Goal: Task Accomplishment & Management: Use online tool/utility

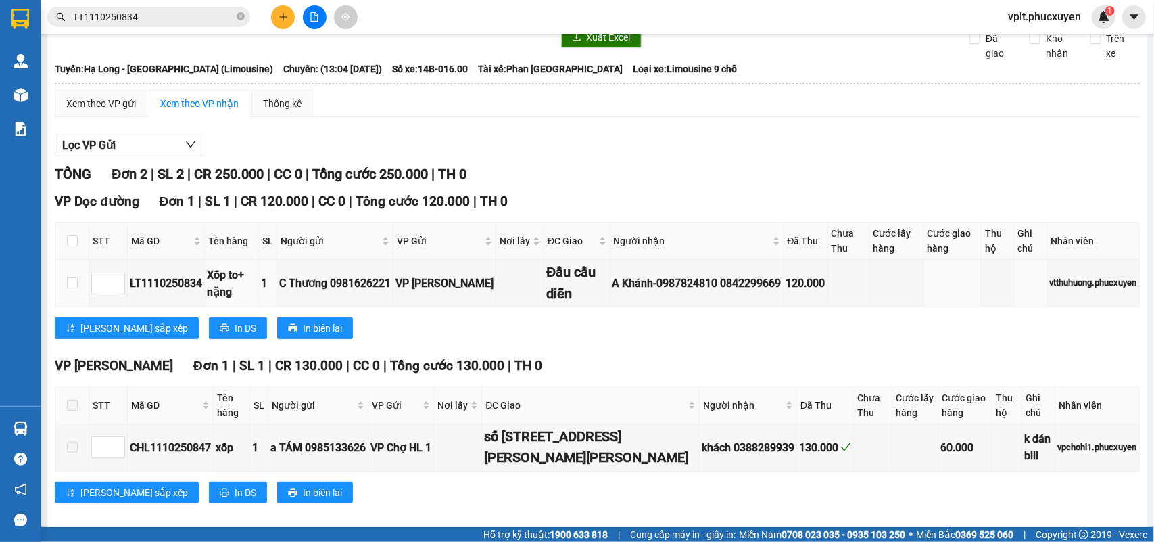
scroll to position [112, 0]
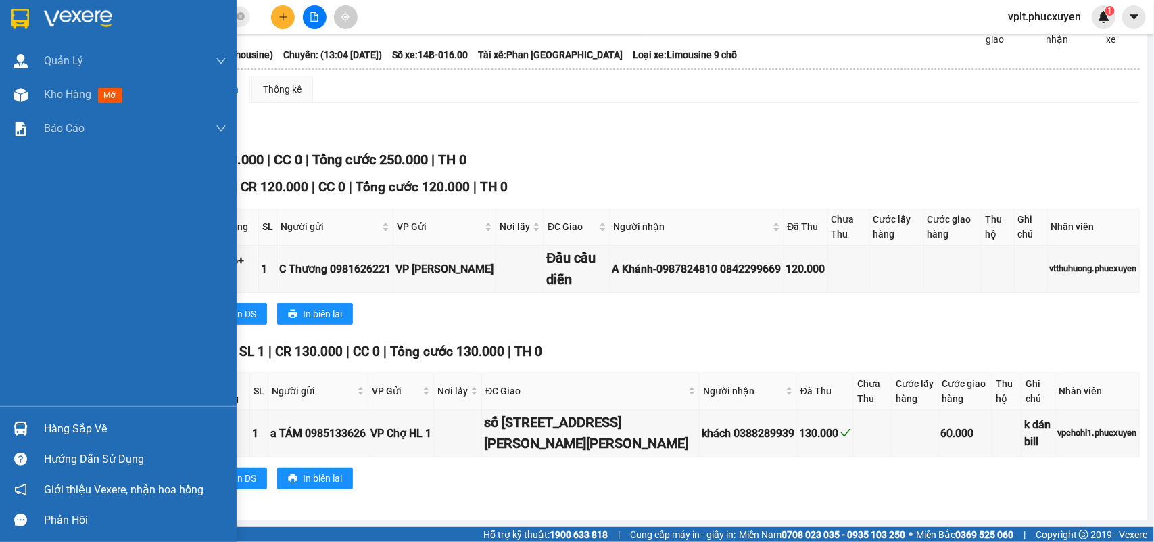
click at [113, 427] on div "Hàng sắp về" at bounding box center [135, 429] width 183 height 20
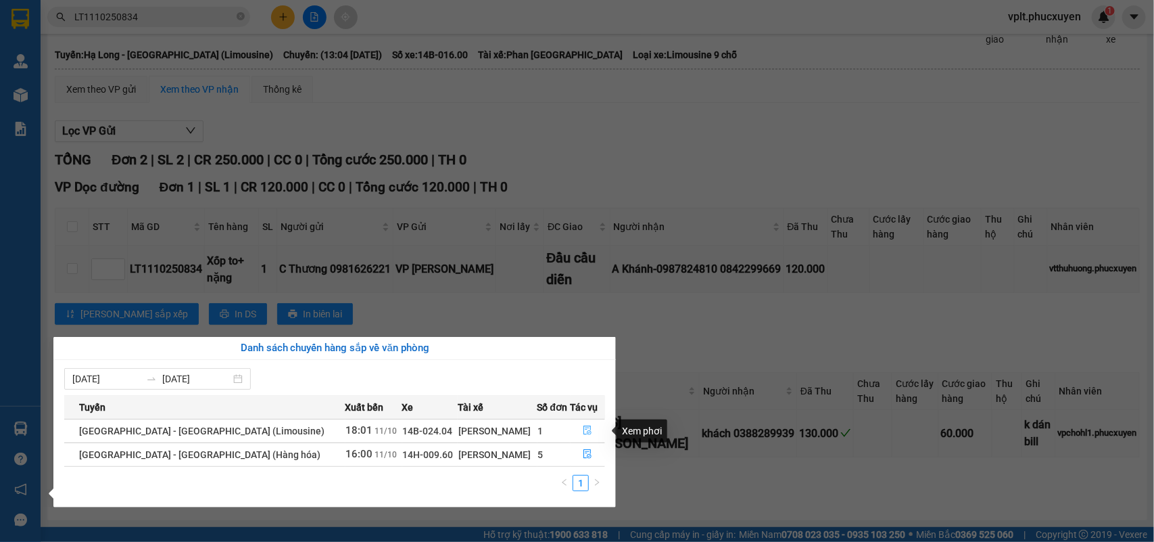
click at [580, 427] on button "button" at bounding box center [588, 431] width 34 height 22
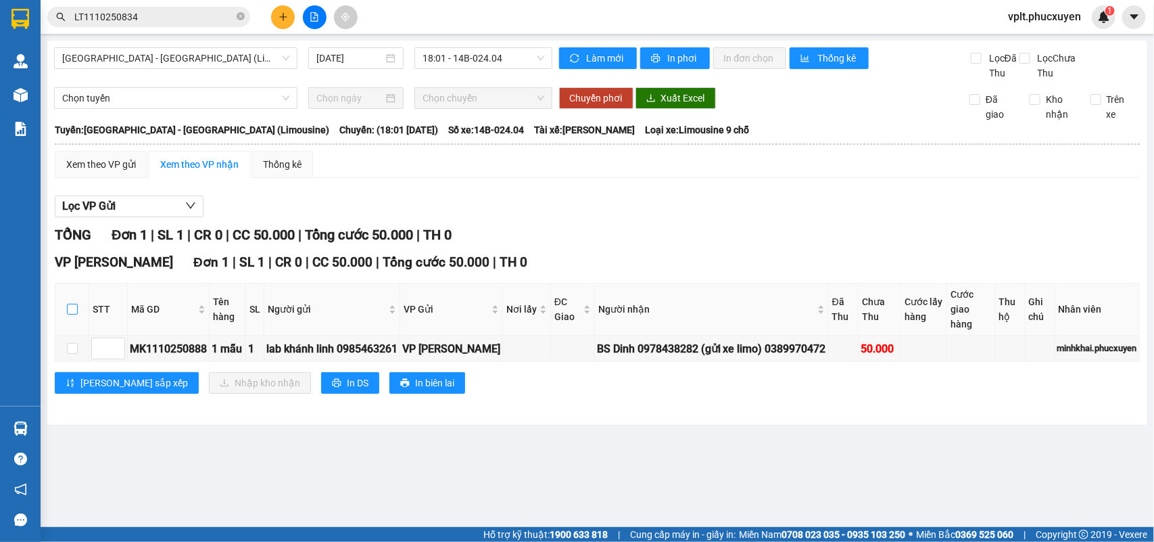
click at [70, 314] on input "checkbox" at bounding box center [72, 309] width 11 height 11
checkbox input "true"
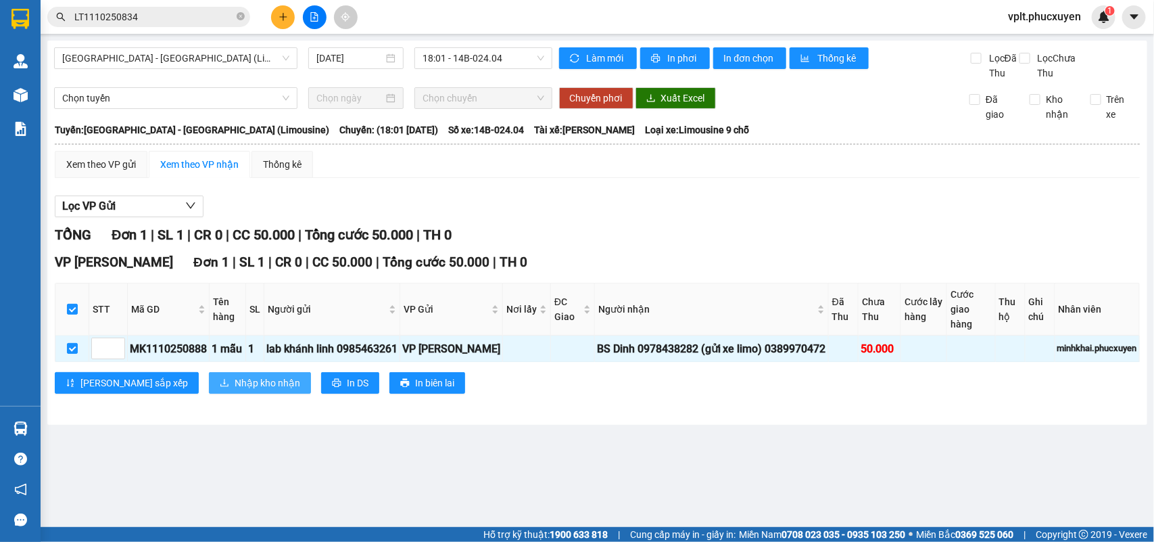
click at [235, 390] on span "Nhập kho nhận" at bounding box center [268, 382] width 66 height 15
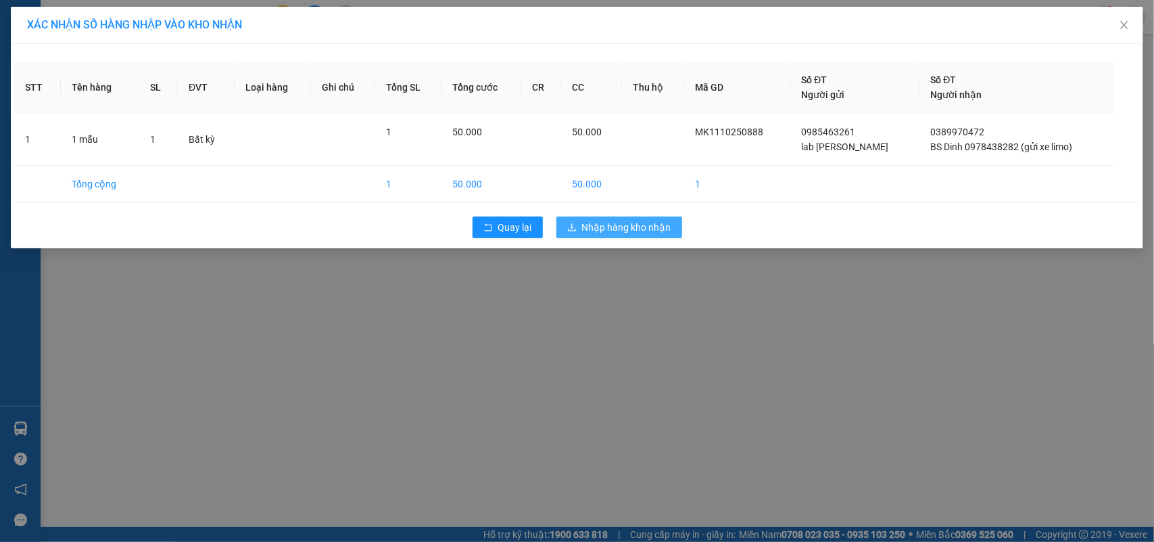
click at [611, 235] on span "Nhập hàng kho nhận" at bounding box center [626, 227] width 89 height 15
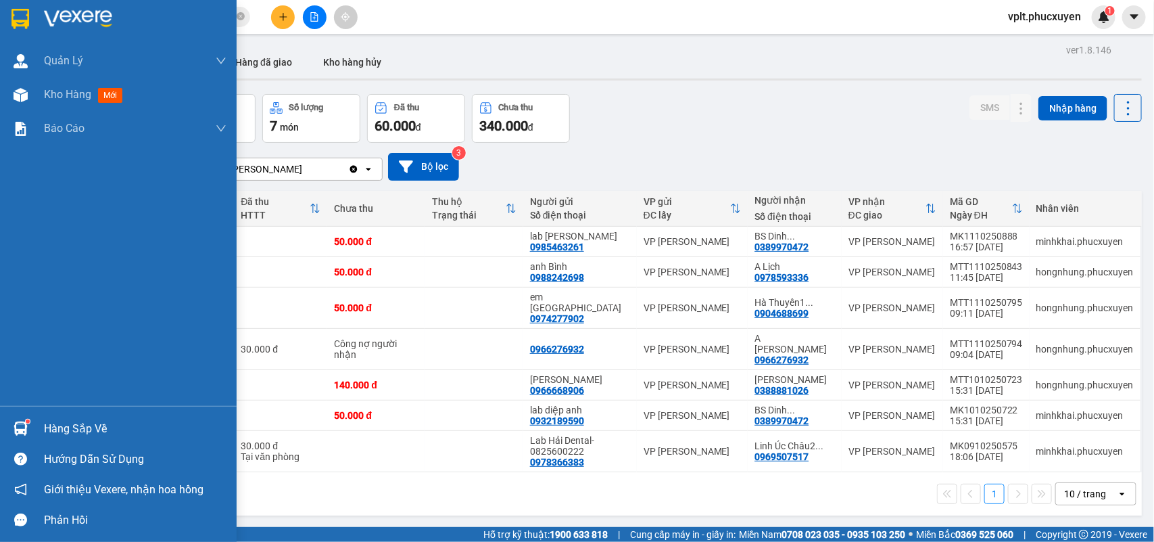
drag, startPoint x: 105, startPoint y: 428, endPoint x: 360, endPoint y: 427, distance: 254.9
click at [105, 428] on div "Hàng sắp về" at bounding box center [135, 429] width 183 height 20
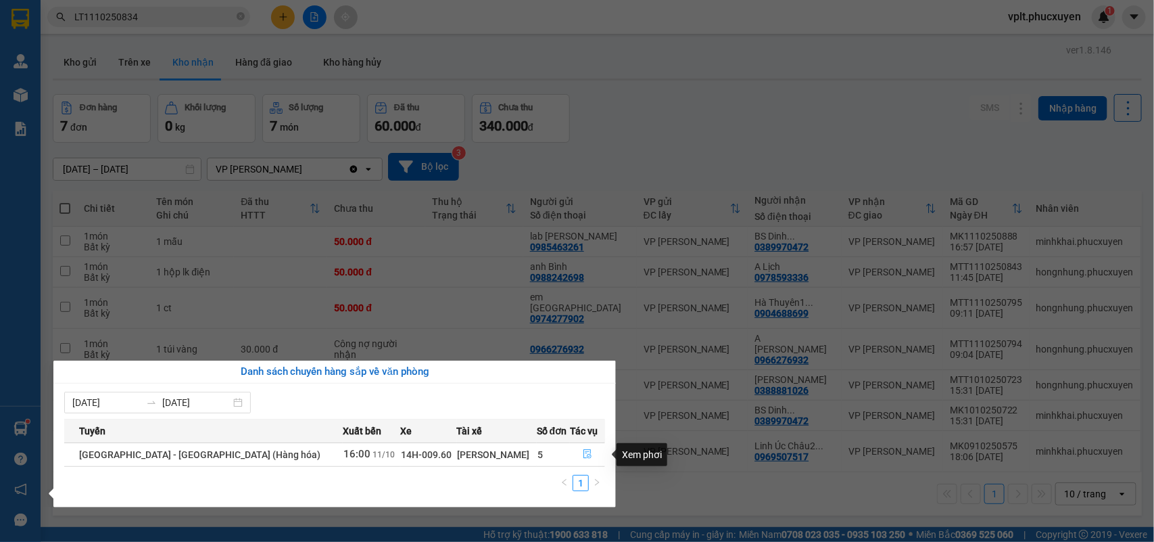
click at [583, 450] on icon "file-done" at bounding box center [587, 453] width 9 height 9
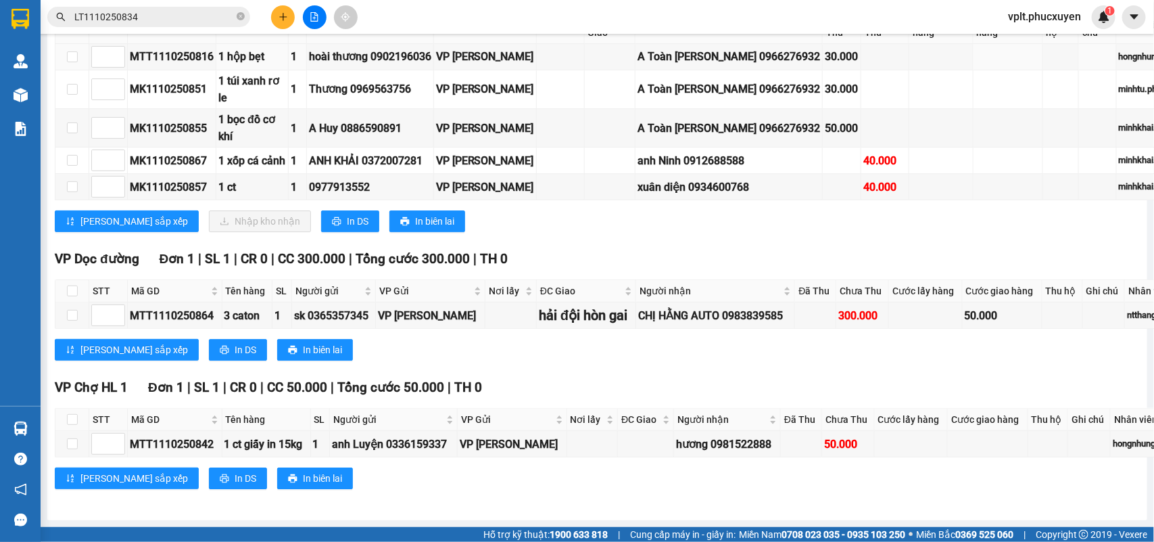
scroll to position [1859, 0]
click at [72, 30] on input "checkbox" at bounding box center [72, 25] width 11 height 11
checkbox input "true"
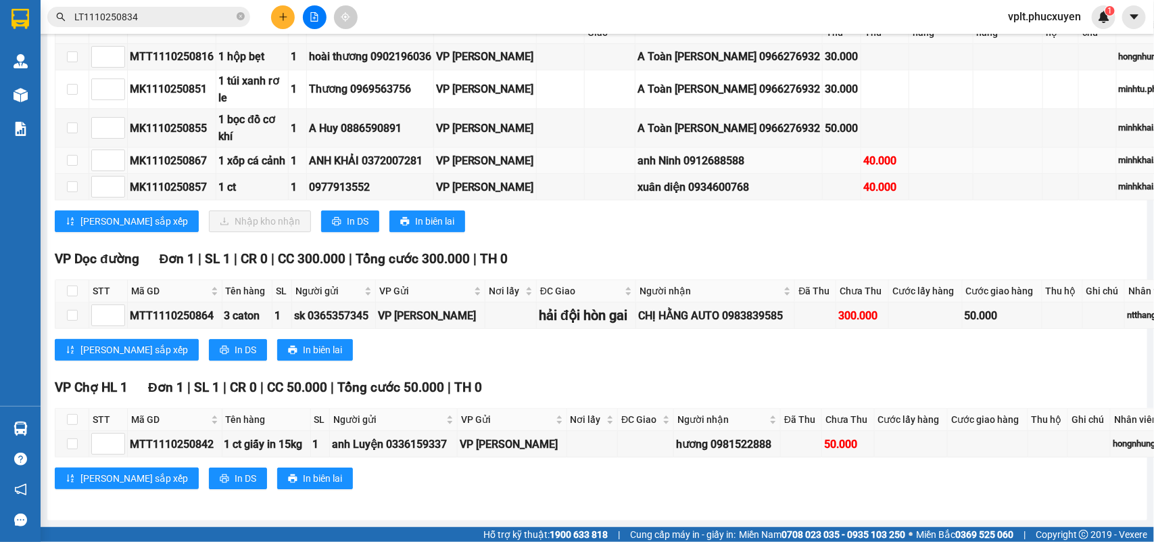
checkbox input "true"
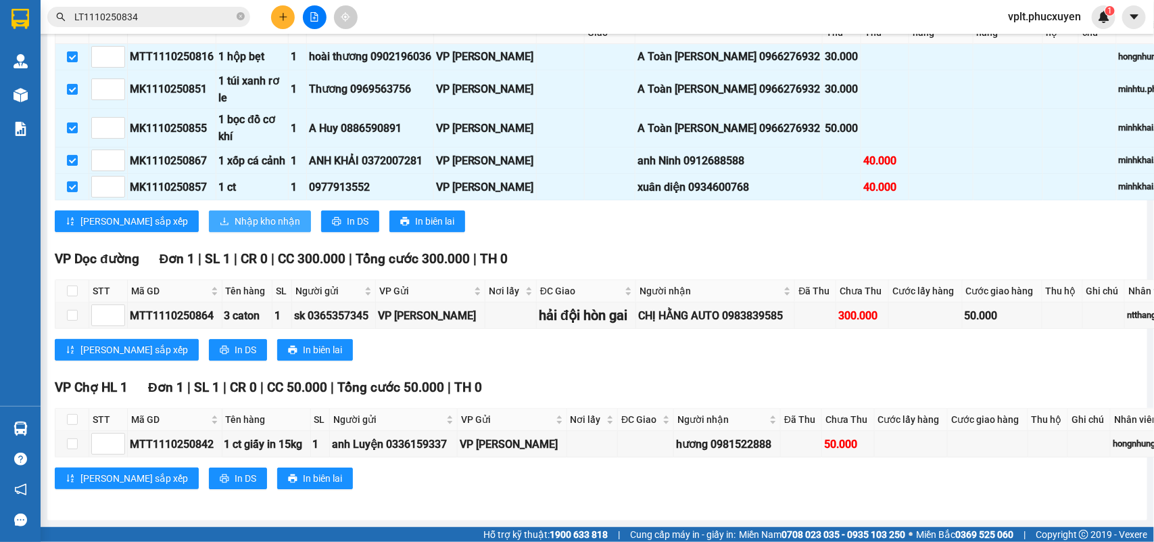
click at [235, 229] on span "Nhập kho nhận" at bounding box center [268, 221] width 66 height 15
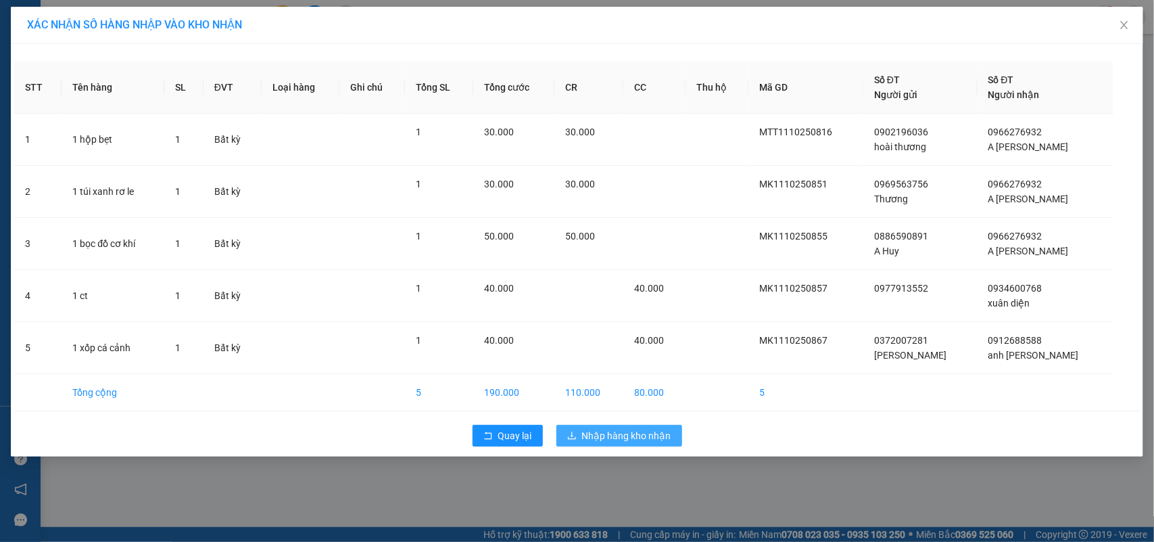
click at [631, 434] on span "Nhập hàng kho nhận" at bounding box center [626, 435] width 89 height 15
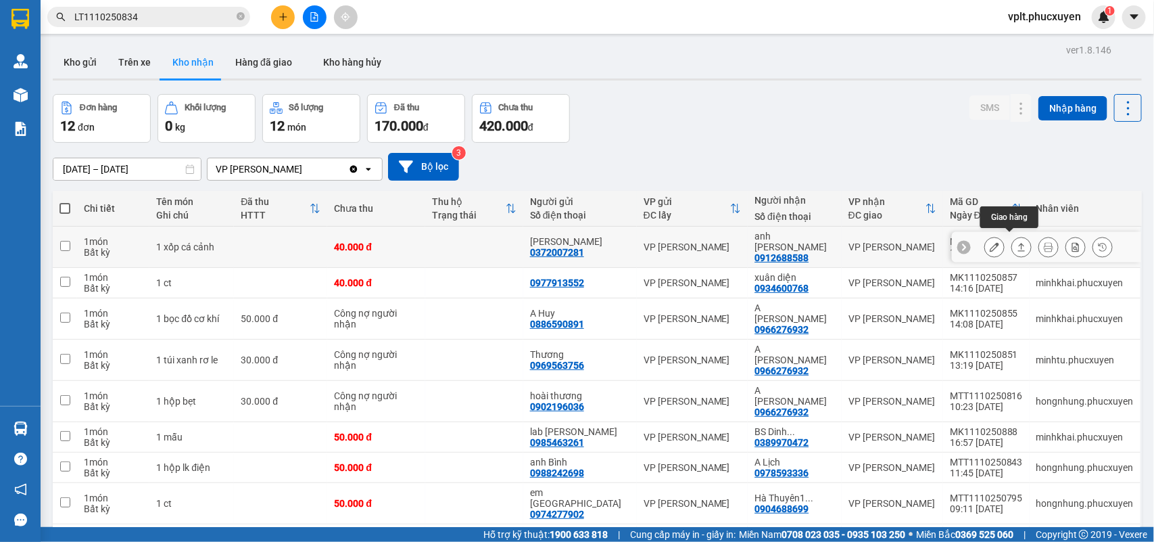
click at [1014, 238] on button at bounding box center [1021, 247] width 19 height 24
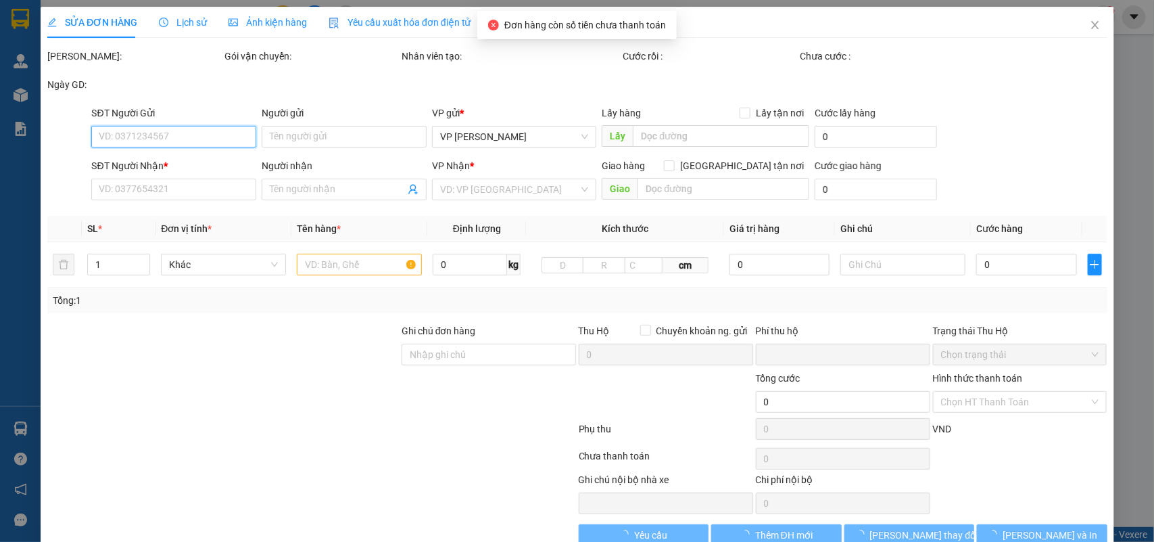
type input "0372007281"
type input "ANH KHẢI"
type input "0912688588"
type input "anh Ninh"
type input "0"
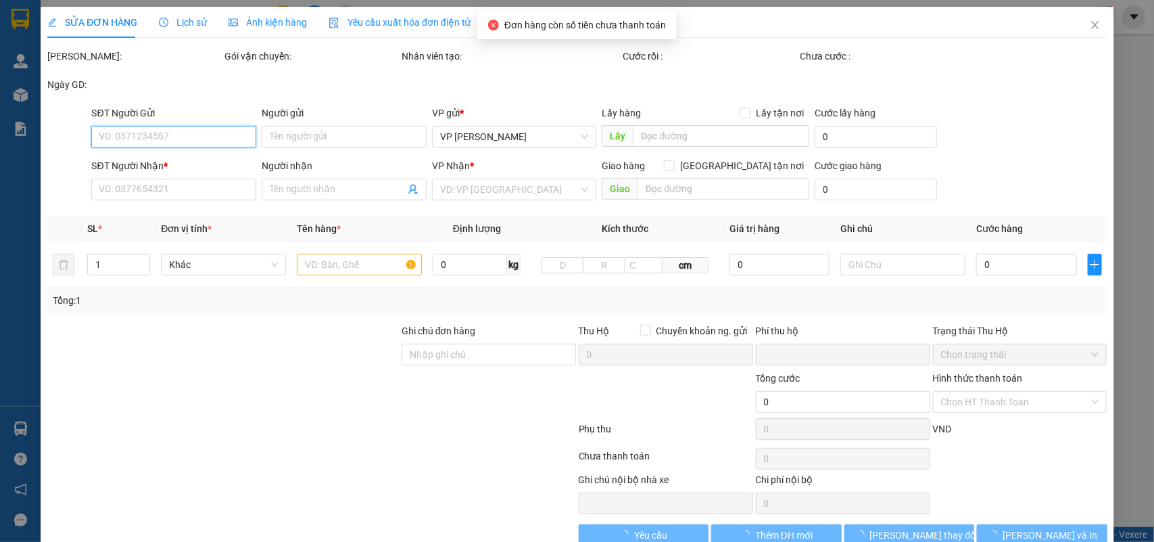
type input "40.000"
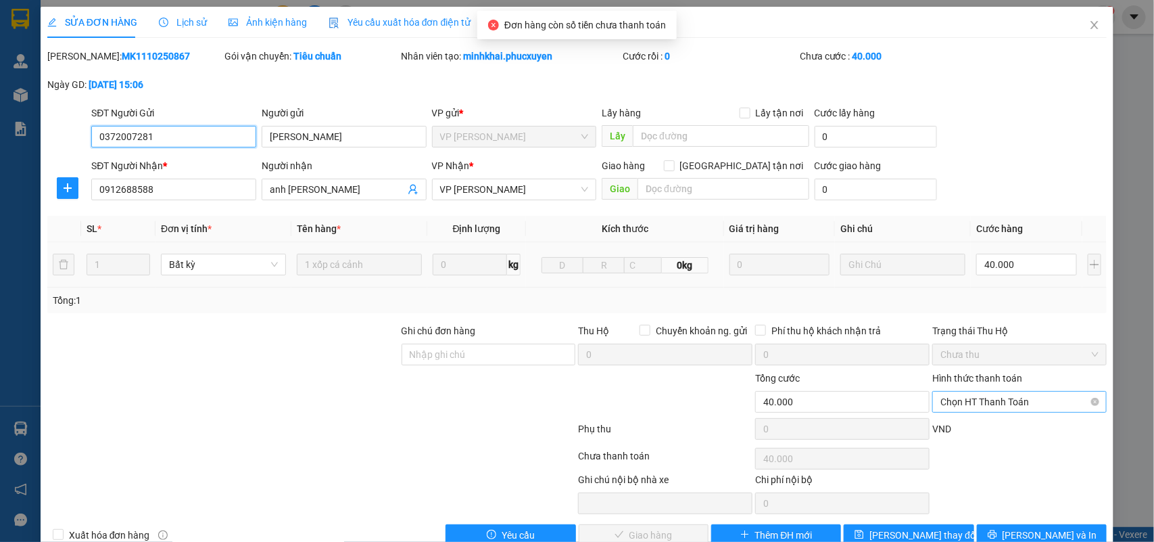
click at [993, 409] on span "Chọn HT Thanh Toán" at bounding box center [1019, 401] width 158 height 20
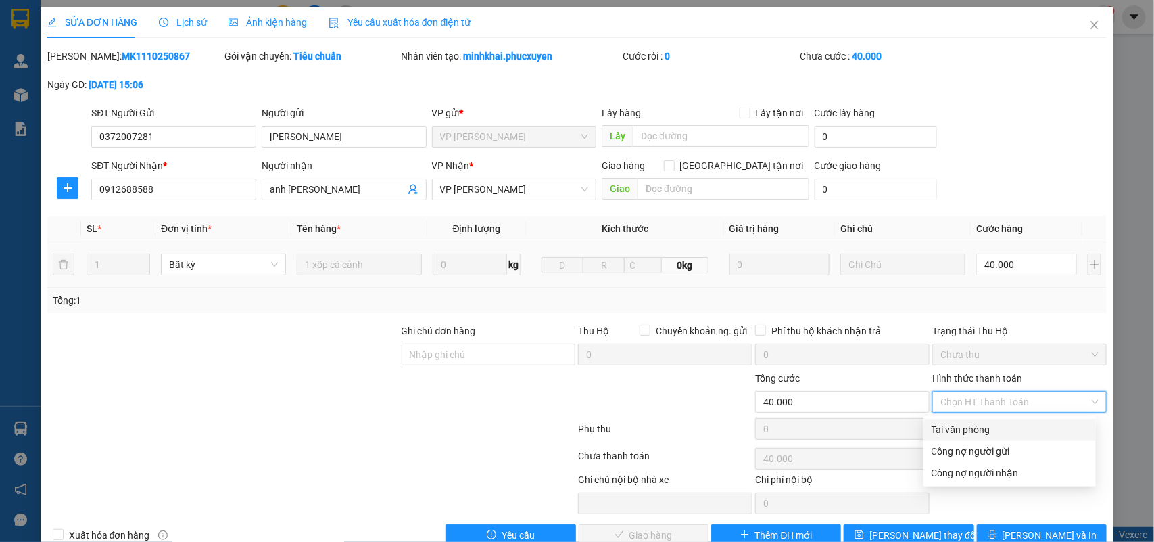
click at [994, 435] on div "Tại văn phòng" at bounding box center [1010, 429] width 156 height 15
type input "0"
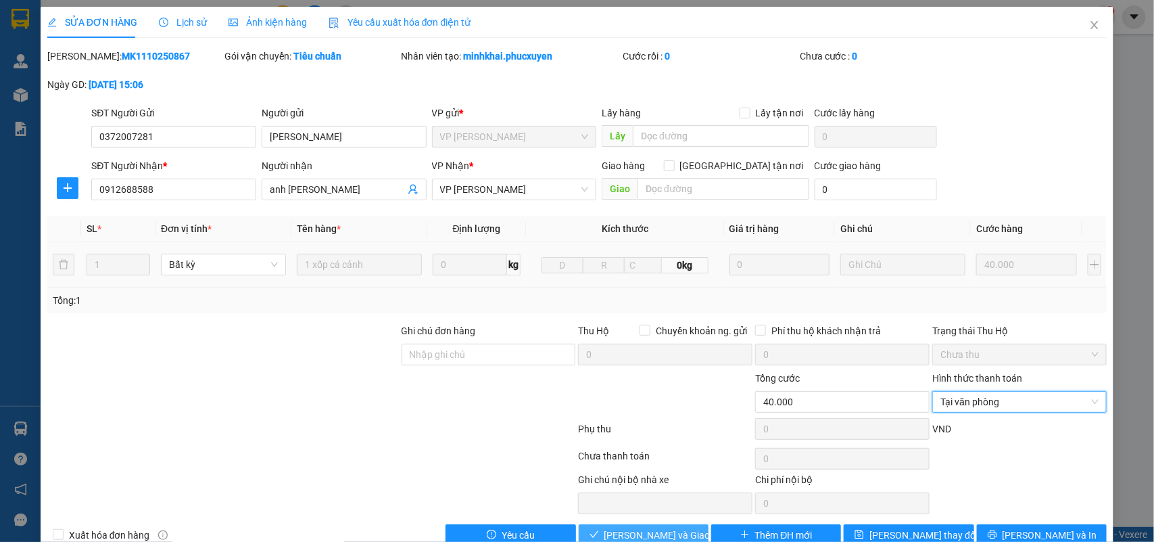
click at [680, 529] on span "Lưu và Giao hàng" at bounding box center [669, 534] width 130 height 15
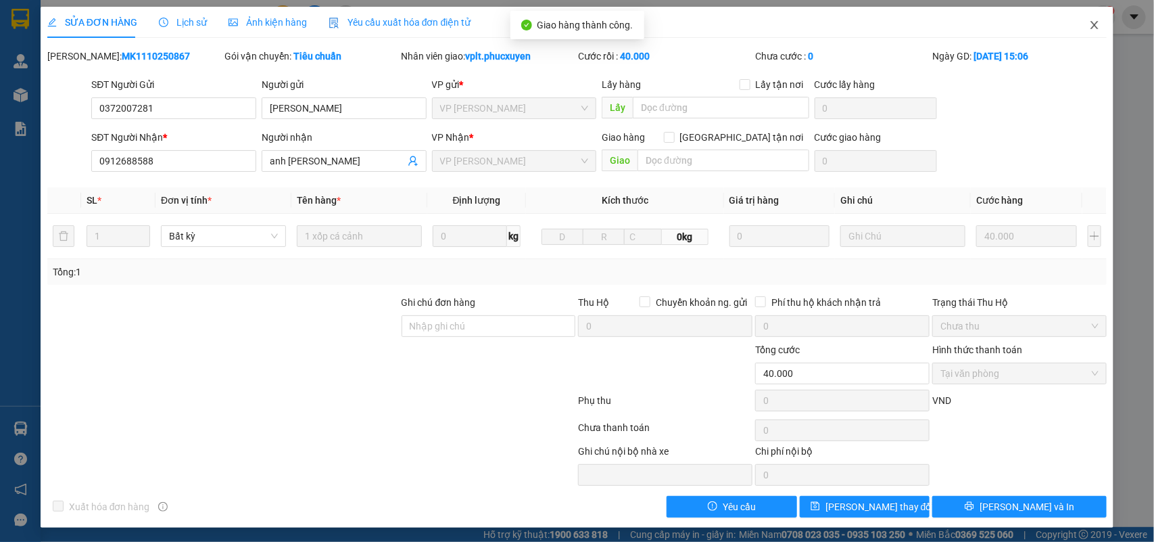
click at [1089, 26] on icon "close" at bounding box center [1094, 25] width 11 height 11
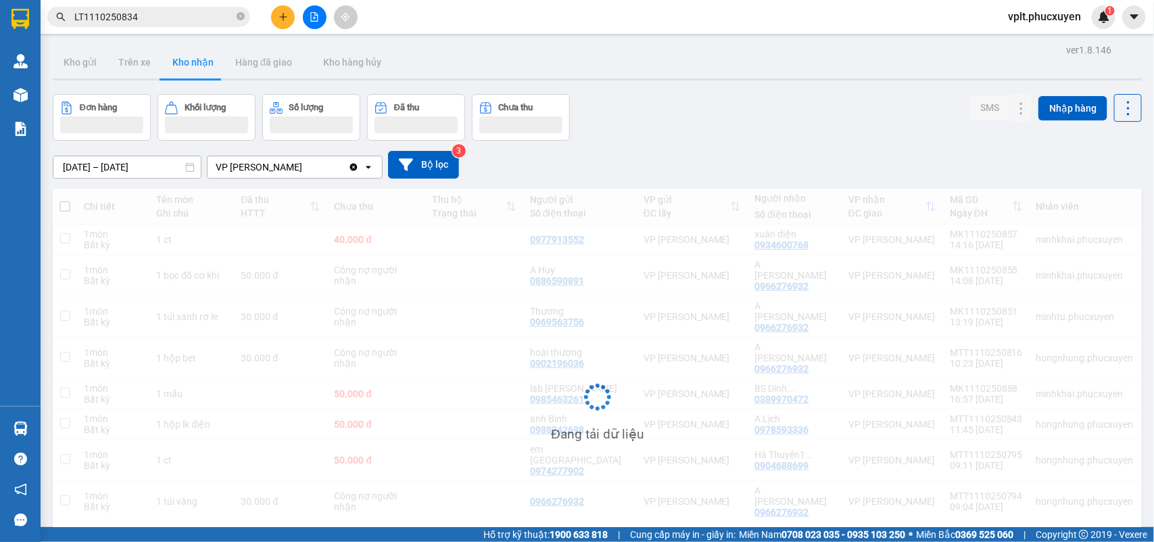
click at [1057, 19] on span "vplt.phucxuyen" at bounding box center [1044, 16] width 95 height 17
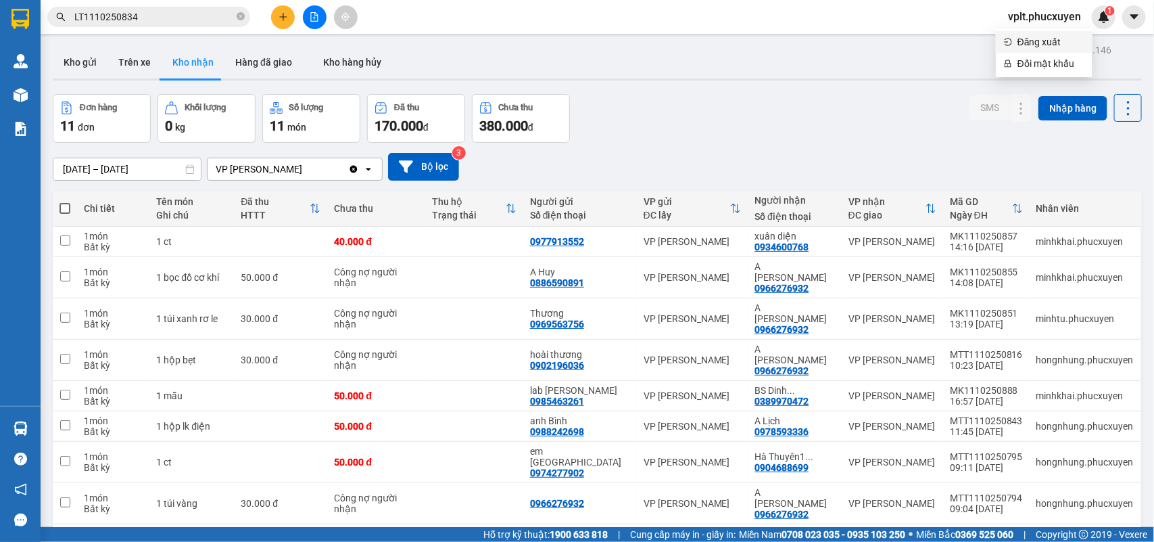
click at [1029, 45] on span "Đăng xuất" at bounding box center [1051, 41] width 67 height 15
